Goal: Use online tool/utility: Use online tool/utility

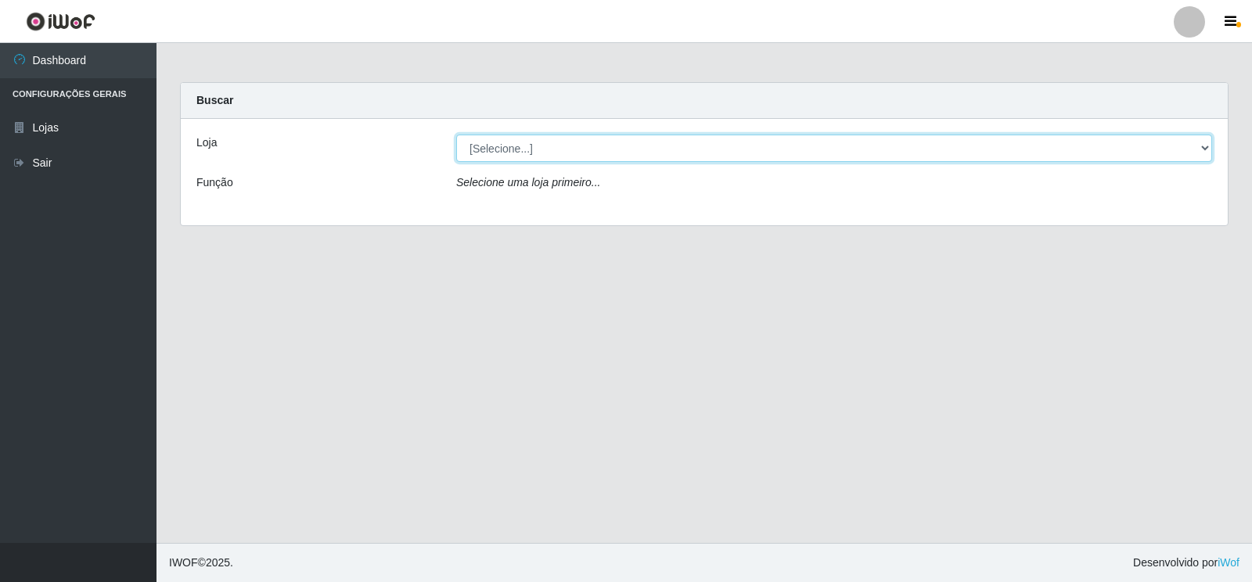
click at [552, 149] on select "[Selecione...] Atacado Vem - Loja 30 Laranjeiras Velha" at bounding box center [834, 148] width 756 height 27
select select "495"
click at [456, 135] on select "[Selecione...] Atacado Vem - Loja 30 Laranjeiras Velha" at bounding box center [834, 148] width 756 height 27
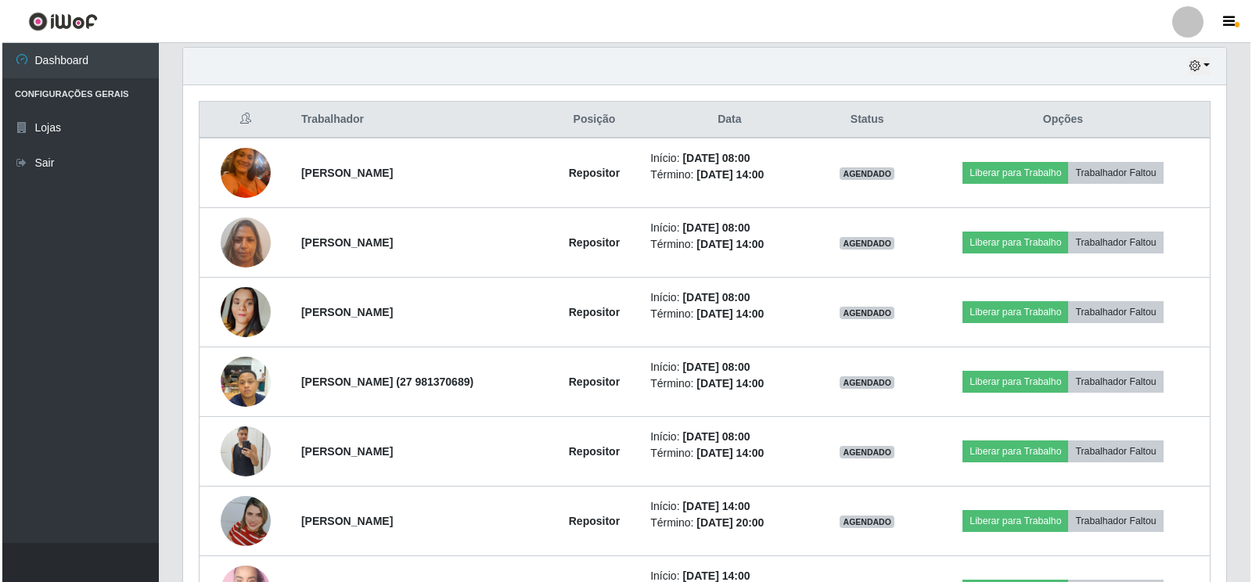
scroll to position [626, 0]
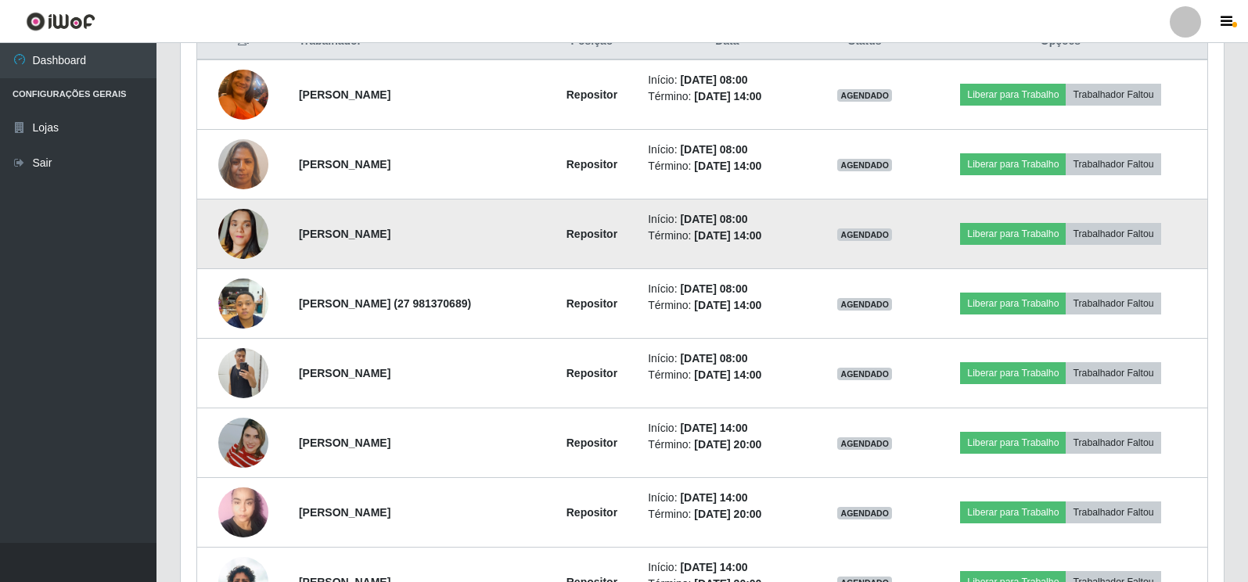
click at [250, 229] on img at bounding box center [243, 233] width 50 height 89
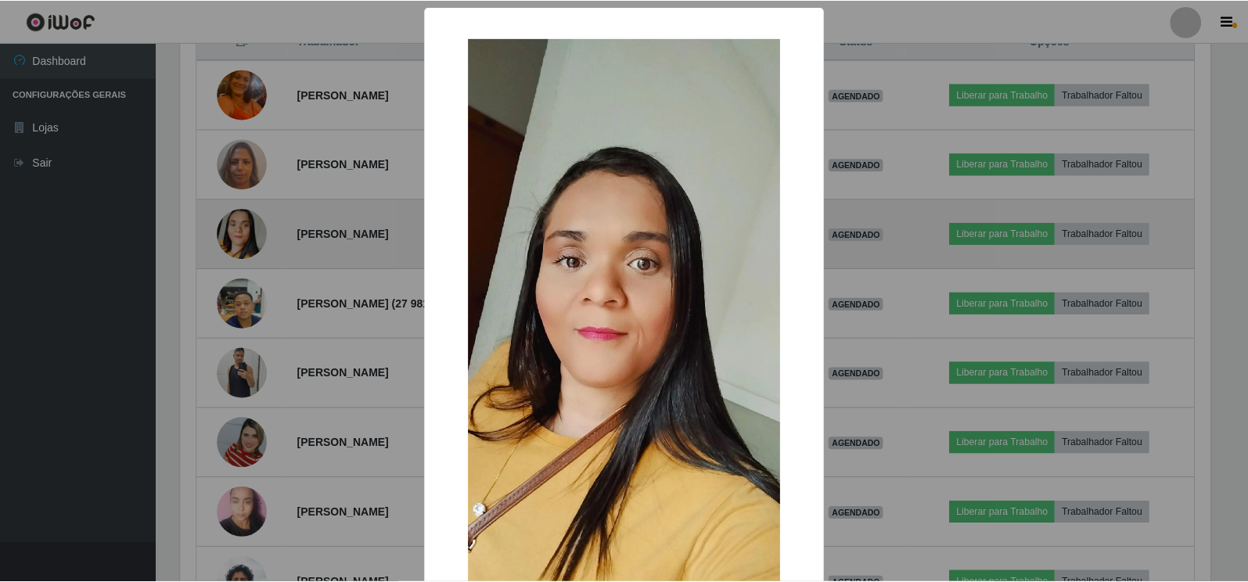
scroll to position [325, 1034]
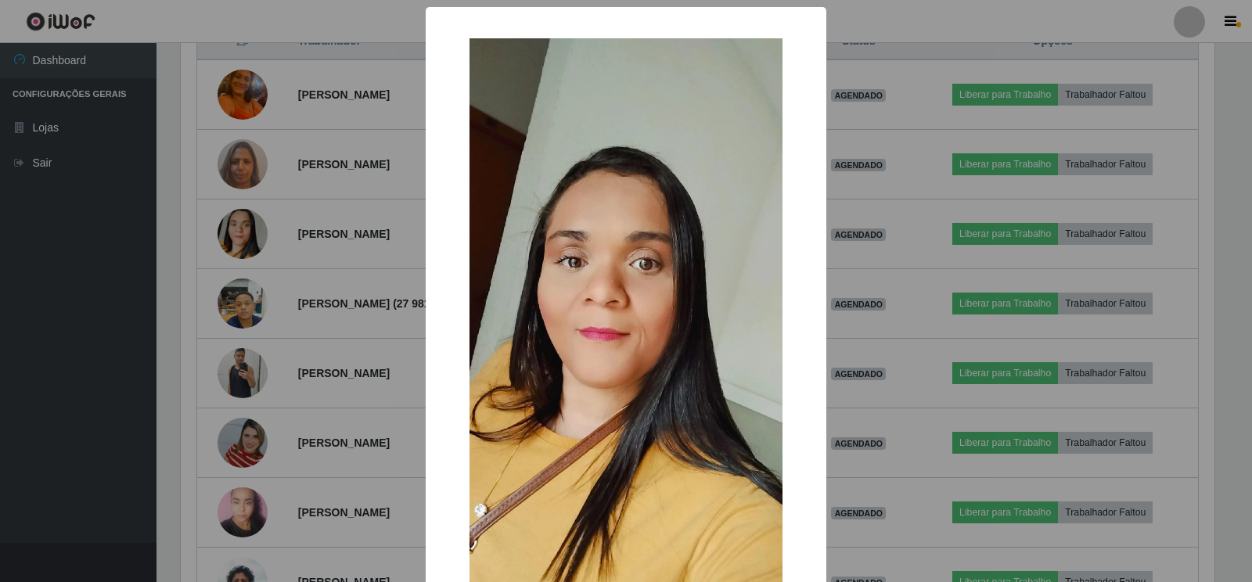
click at [302, 297] on div "× OK Cancel" at bounding box center [626, 291] width 1252 height 582
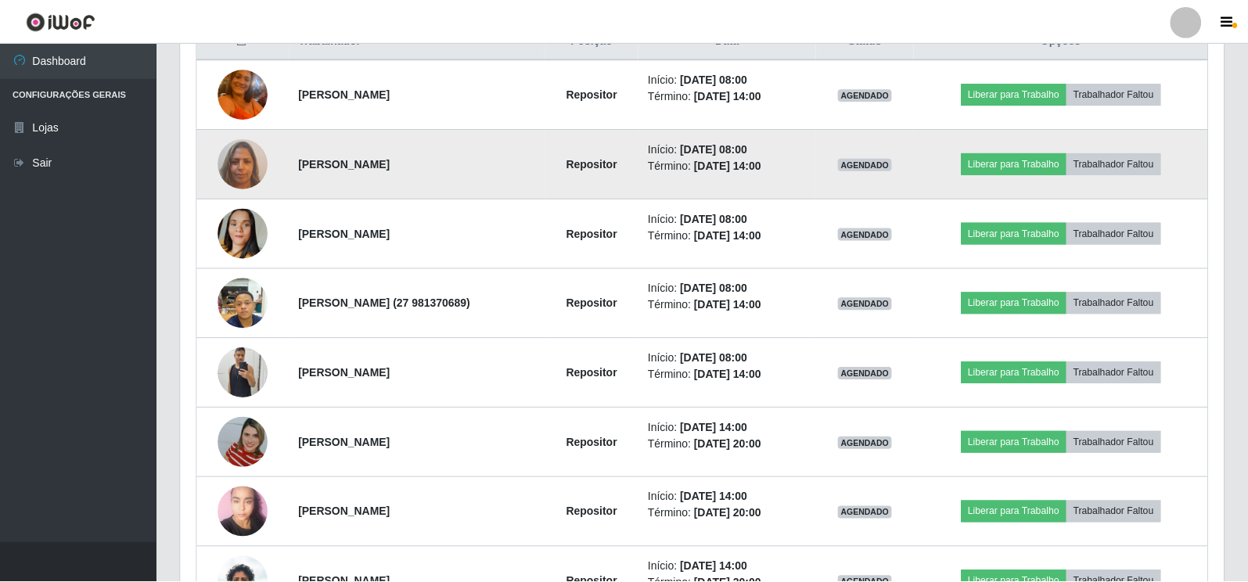
scroll to position [325, 1043]
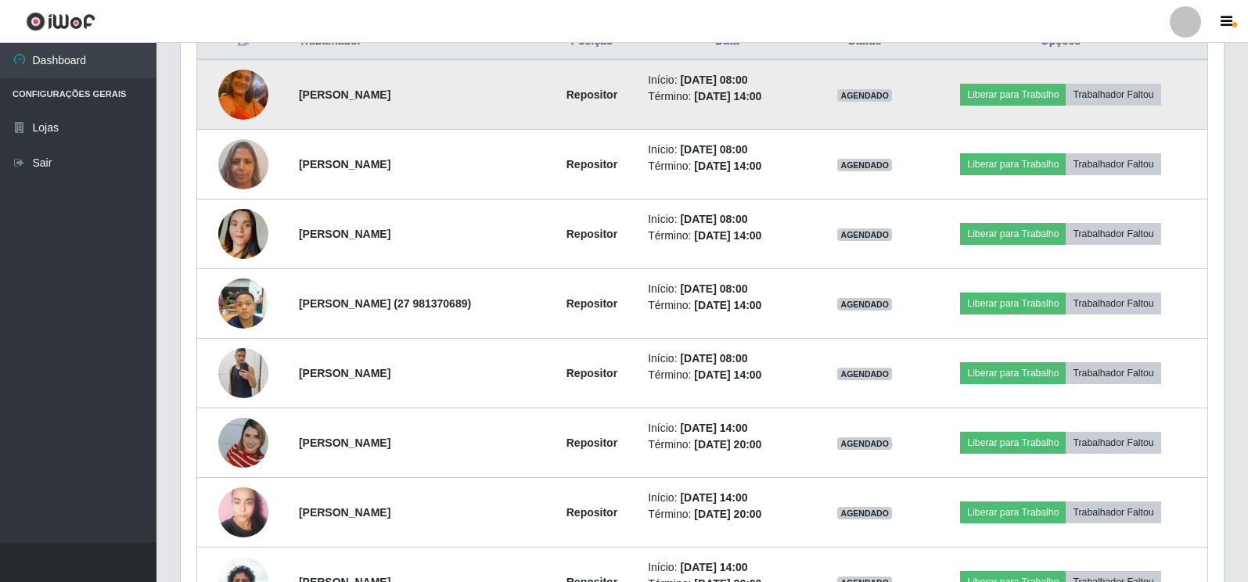
click at [244, 106] on img at bounding box center [243, 94] width 50 height 67
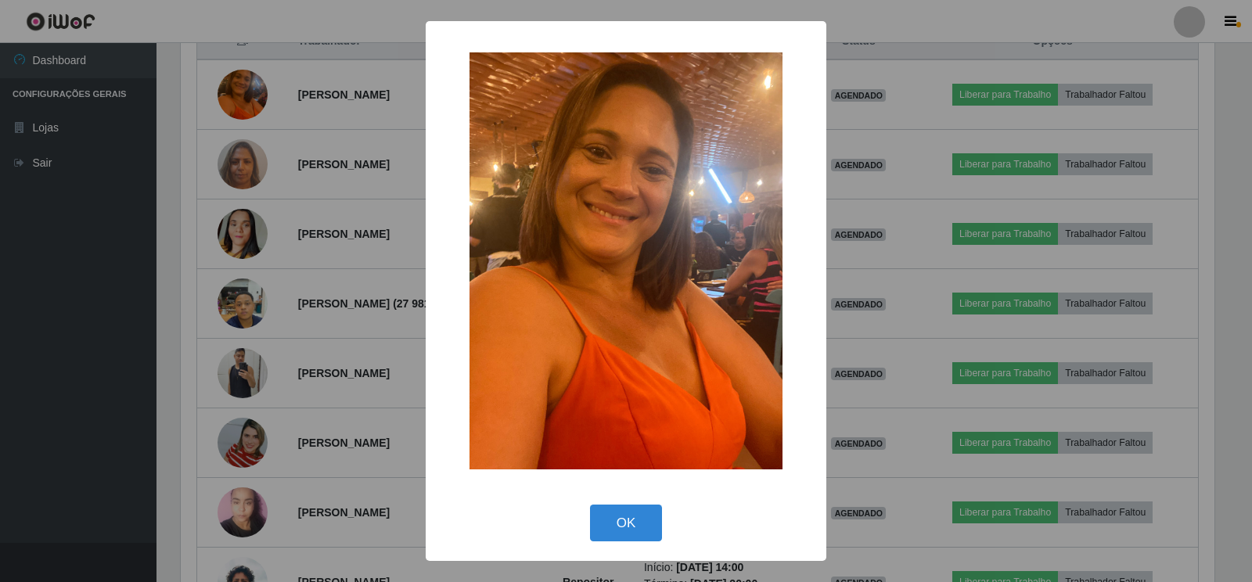
click at [321, 259] on div "× OK Cancel" at bounding box center [626, 291] width 1252 height 582
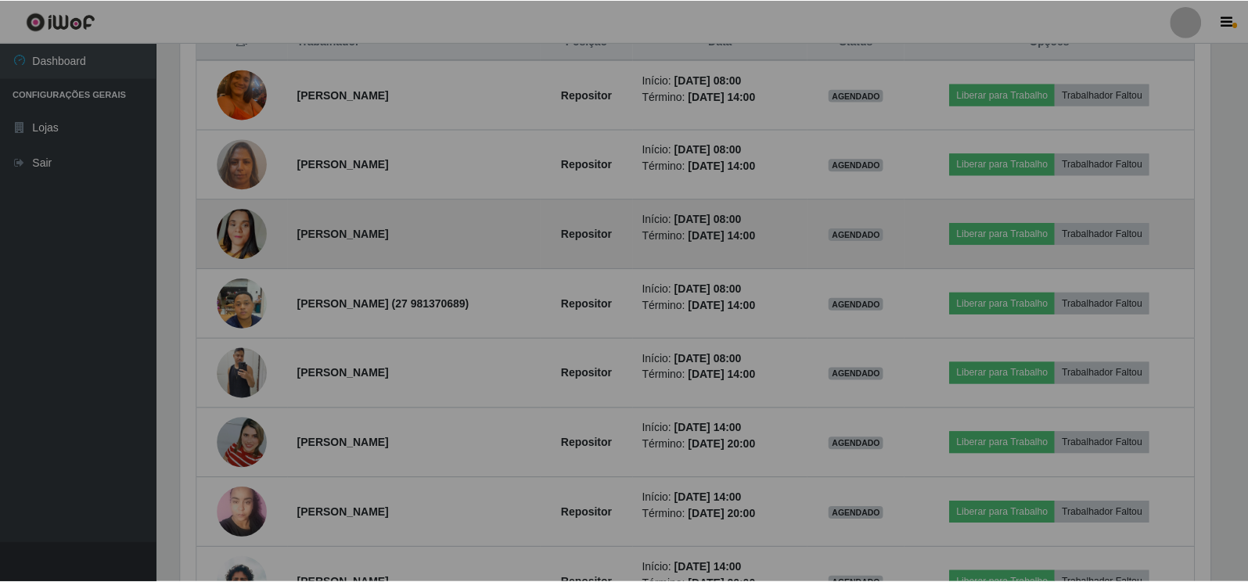
scroll to position [325, 1043]
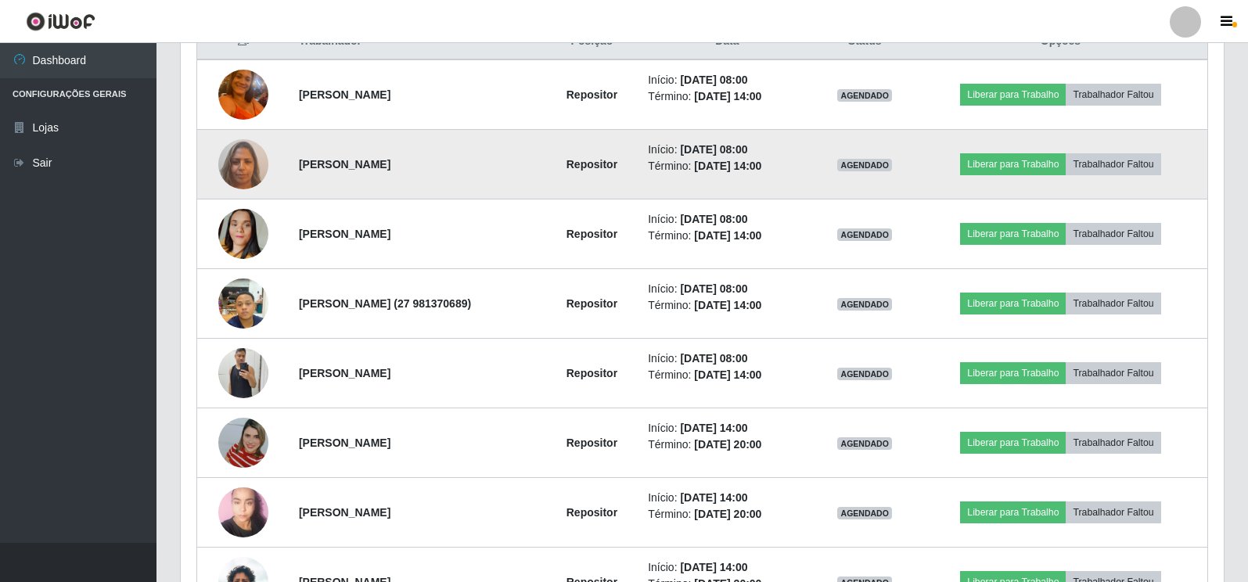
click at [238, 163] on img at bounding box center [243, 164] width 50 height 67
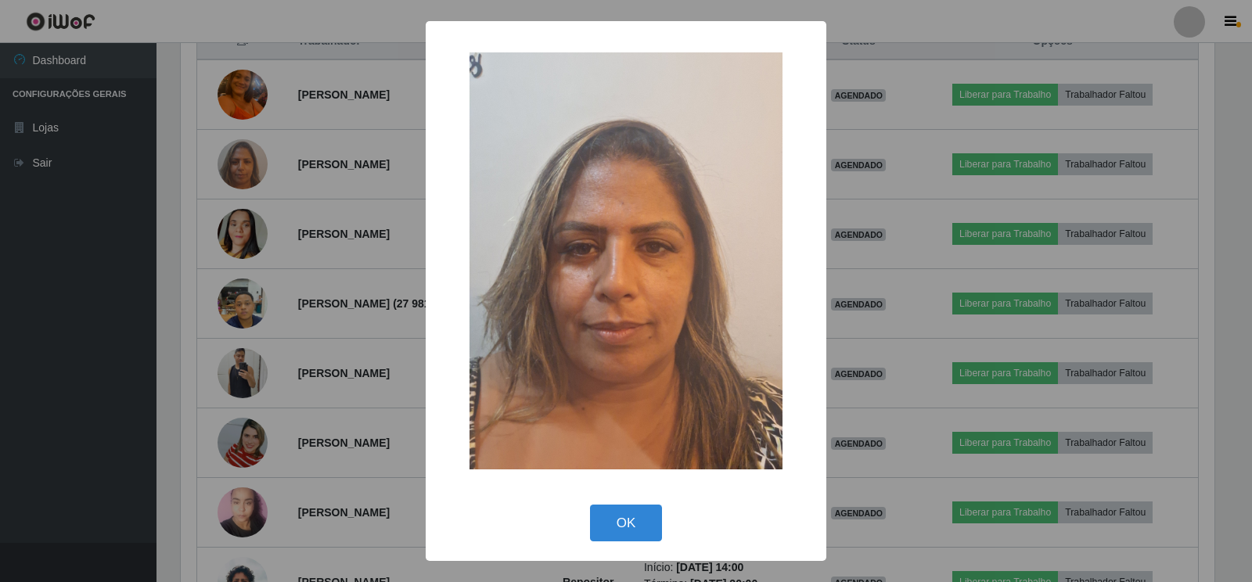
click at [305, 299] on div "× OK Cancel" at bounding box center [626, 291] width 1252 height 582
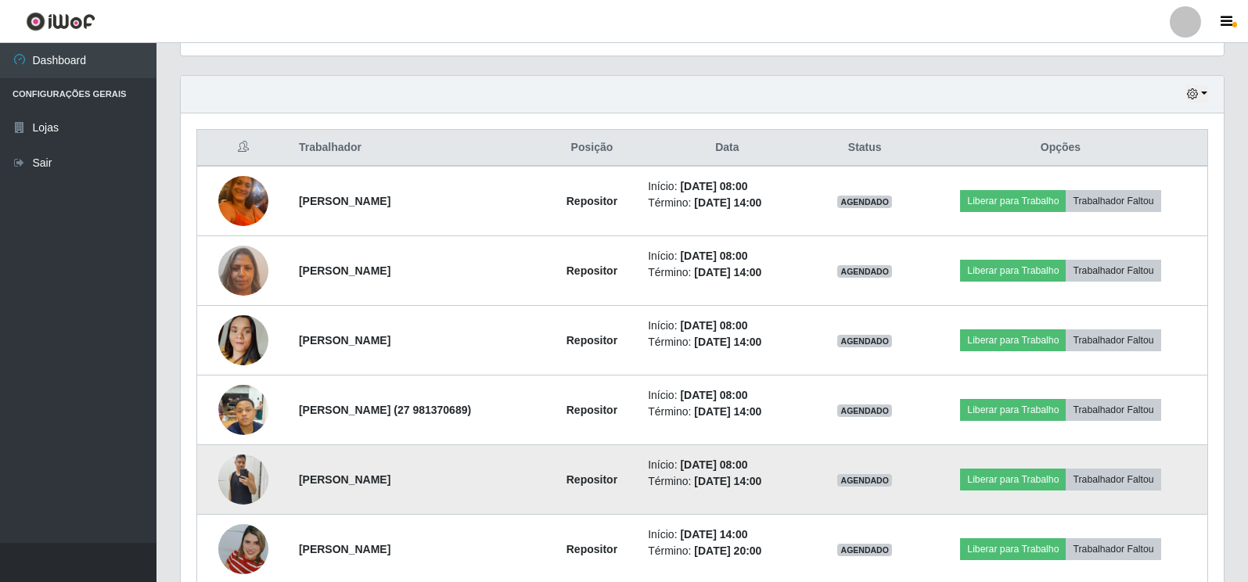
scroll to position [548, 0]
